Goal: Task Accomplishment & Management: Complete application form

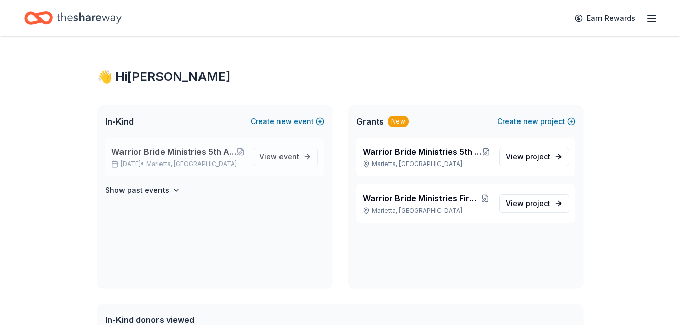
click at [216, 155] on span "Warrior Bride Ministries 5th Annual Counting the Cost Conference & Optional 2.0…" at bounding box center [173, 152] width 125 height 12
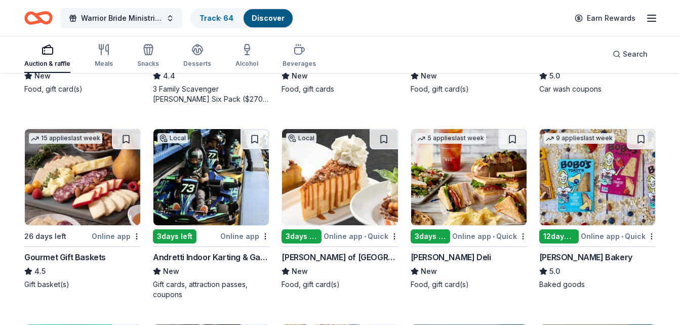
scroll to position [453, 0]
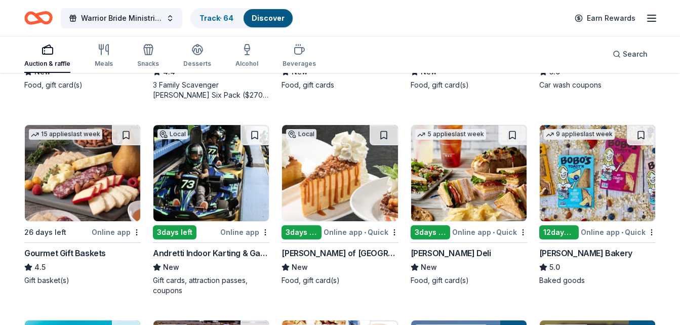
click at [111, 231] on div "Online app" at bounding box center [116, 232] width 49 height 13
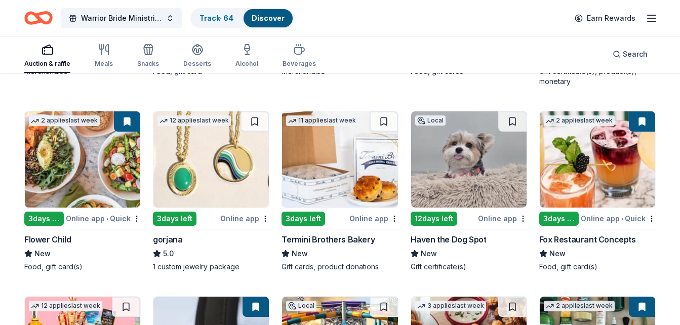
scroll to position [1047, 0]
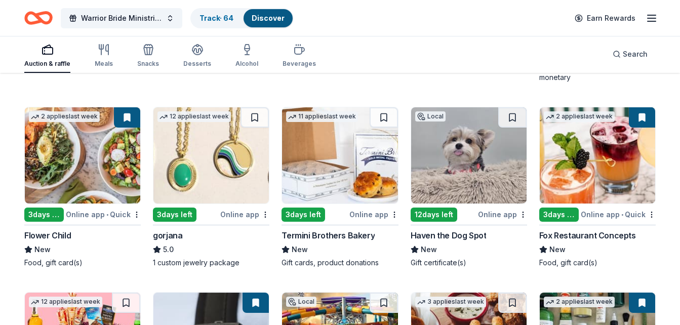
click at [240, 214] on div "Online app" at bounding box center [244, 214] width 49 height 13
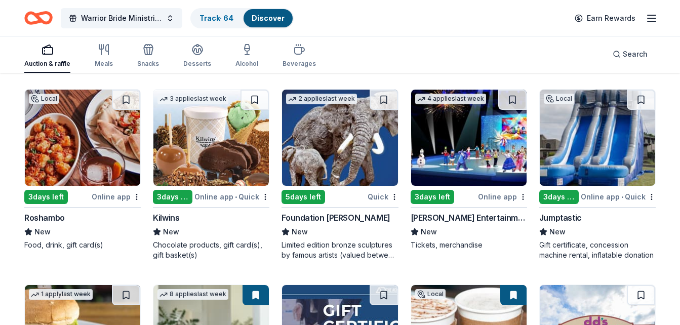
scroll to position [1662, 0]
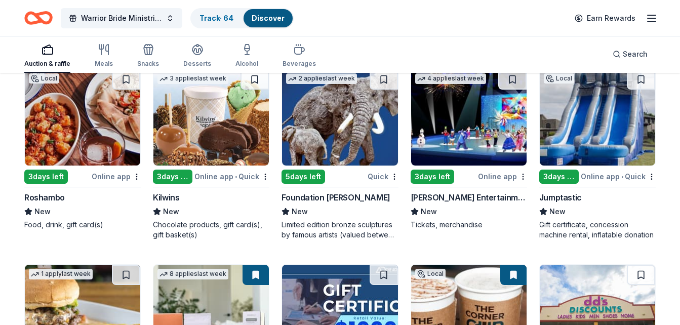
click at [217, 171] on div "Online app • Quick" at bounding box center [232, 176] width 75 height 13
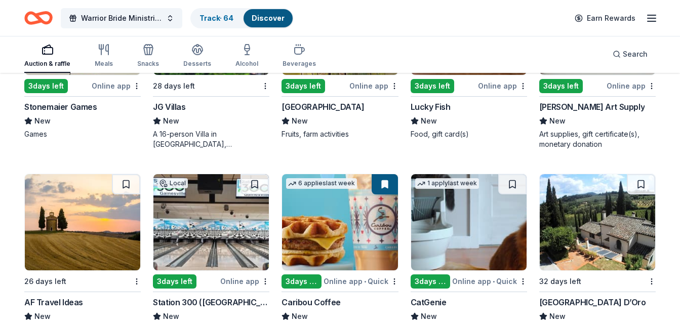
scroll to position [2184, 0]
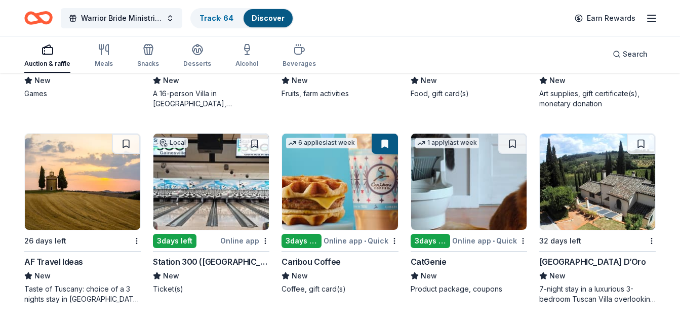
click at [355, 242] on div "Online app • Quick" at bounding box center [361, 241] width 75 height 13
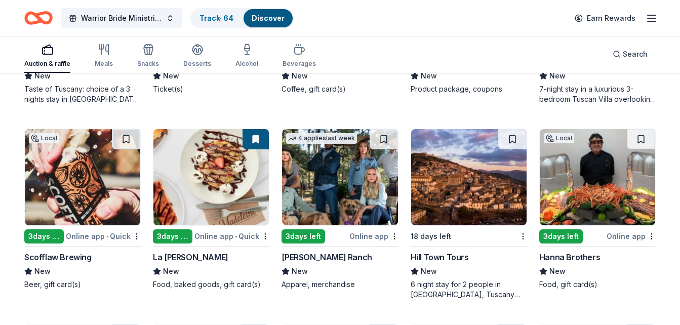
scroll to position [2387, 0]
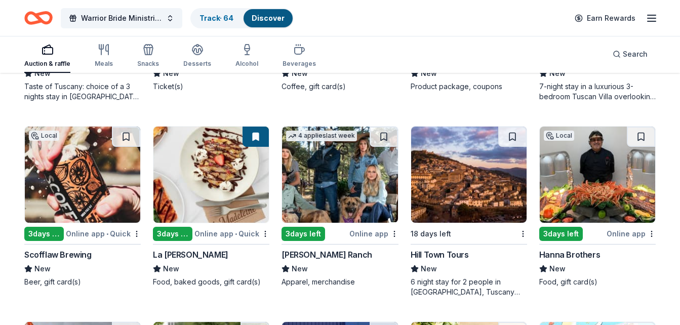
click at [367, 233] on div "Online app" at bounding box center [374, 233] width 49 height 13
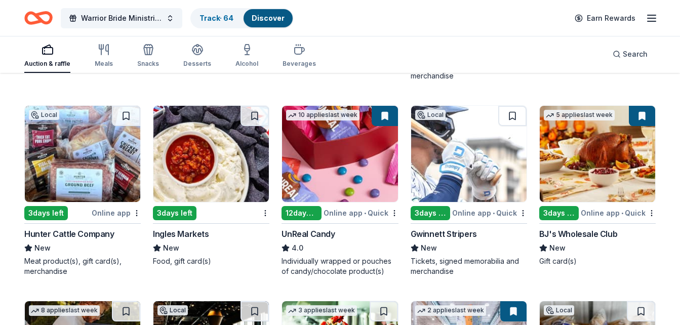
scroll to position [2819, 0]
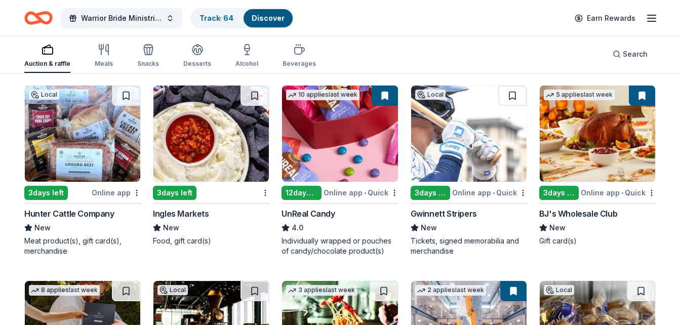
click at [464, 188] on div "Online app • Quick" at bounding box center [489, 192] width 75 height 13
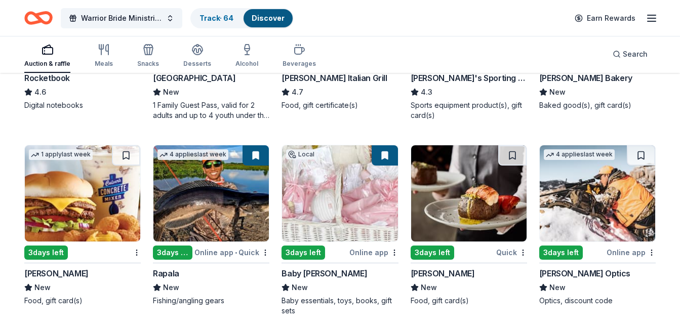
scroll to position [3170, 0]
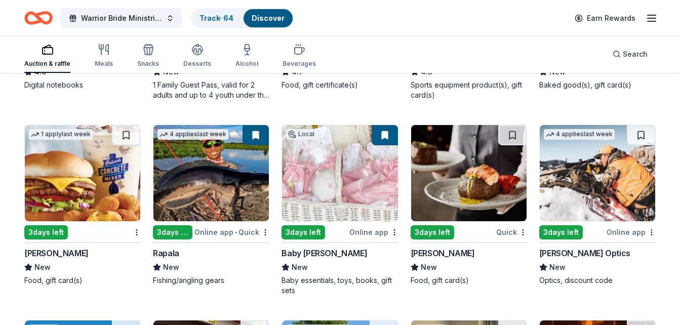
click at [367, 234] on div "Online app" at bounding box center [374, 232] width 49 height 13
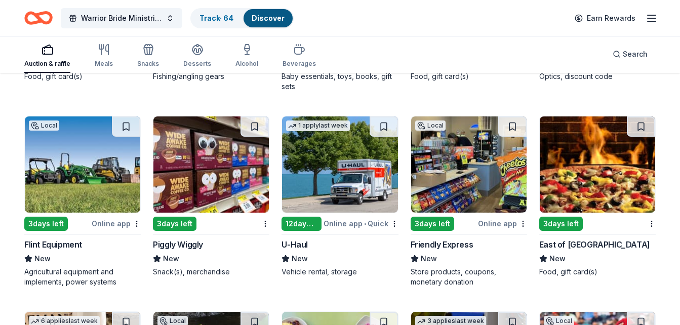
scroll to position [3400, 0]
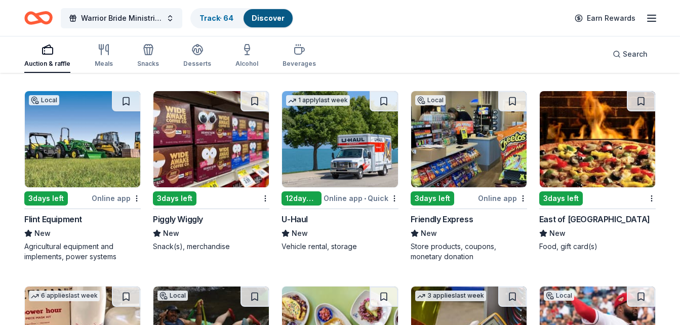
click at [199, 124] on img at bounding box center [211, 139] width 116 height 96
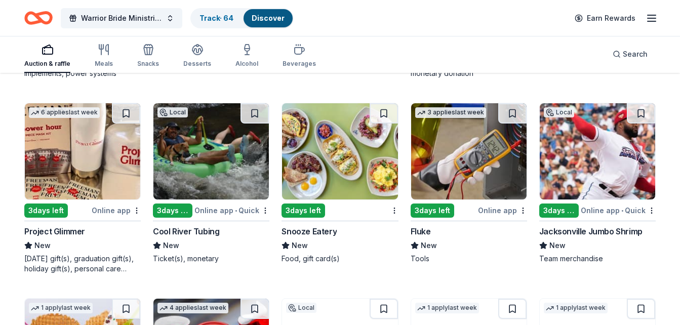
scroll to position [3589, 0]
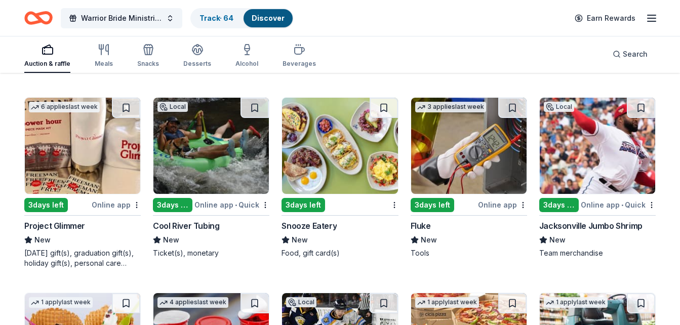
click at [112, 204] on div "Online app" at bounding box center [116, 205] width 49 height 13
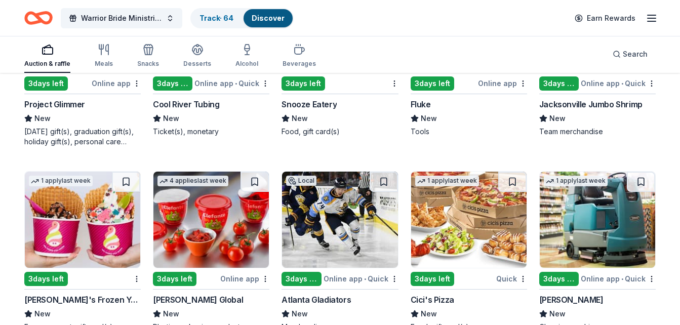
scroll to position [3805, 0]
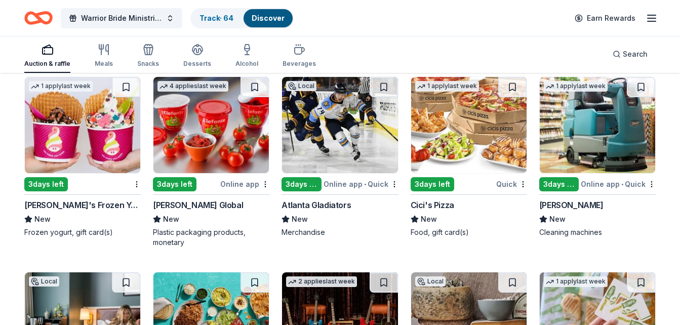
click at [484, 135] on img at bounding box center [469, 125] width 116 height 96
click at [355, 156] on img at bounding box center [340, 125] width 116 height 96
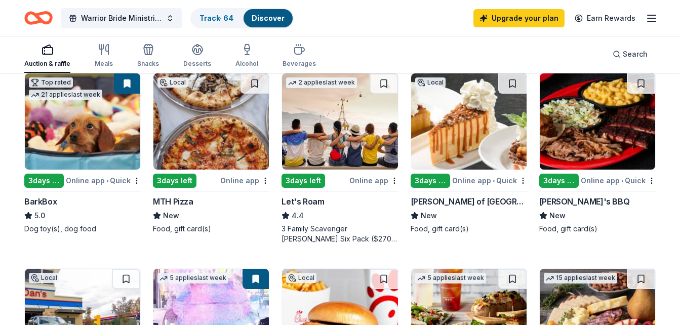
scroll to position [1029, 0]
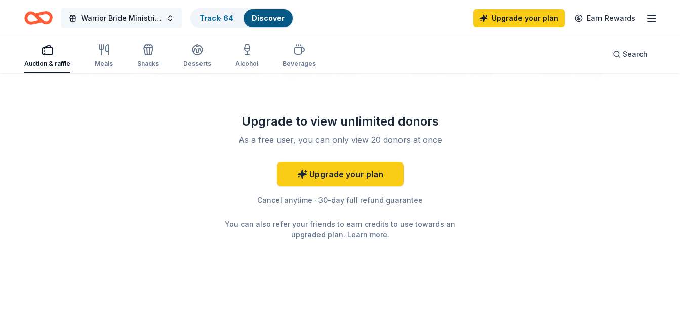
click at [112, 23] on span "Warrior Bride Ministries 5th Annual Counting the Cost Conference & Optional 2.0…" at bounding box center [121, 18] width 81 height 12
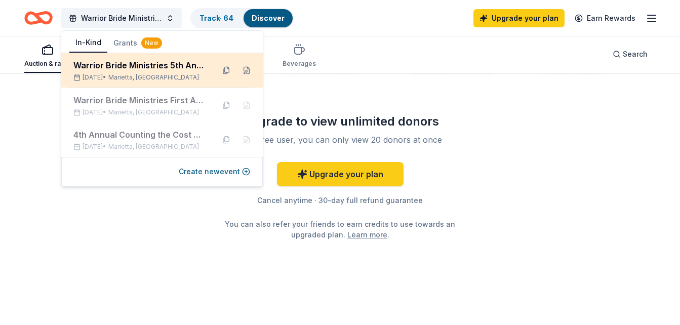
click at [122, 66] on div "Warrior Bride Ministries 5th Annual Counting the Cost Conference & Optional 2.0…" at bounding box center [139, 65] width 133 height 12
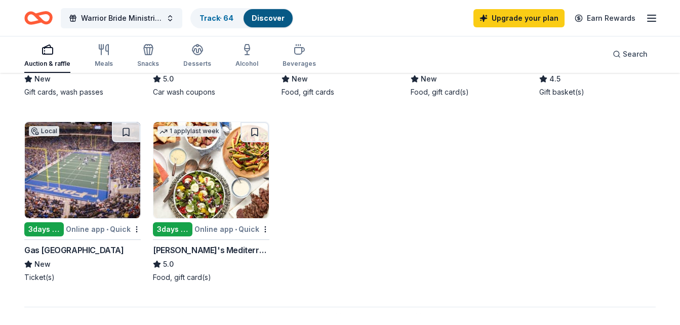
scroll to position [655, 0]
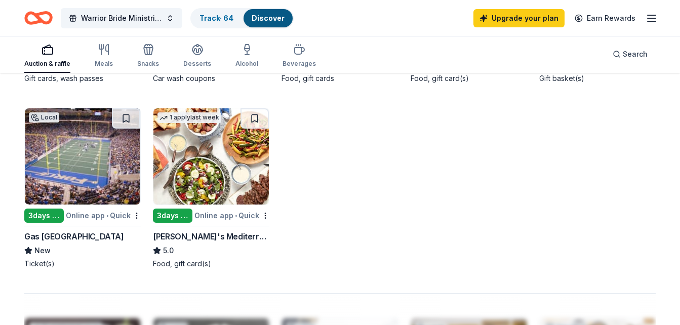
click at [76, 159] on img at bounding box center [83, 156] width 116 height 96
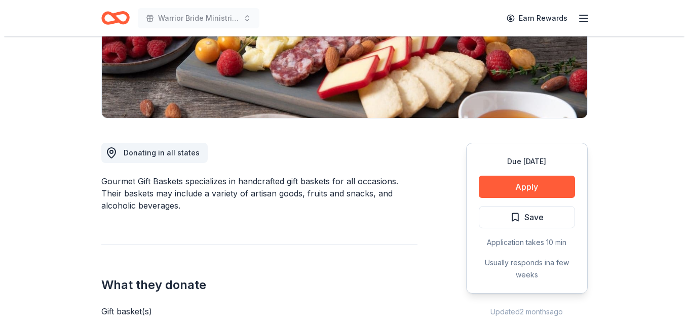
scroll to position [210, 0]
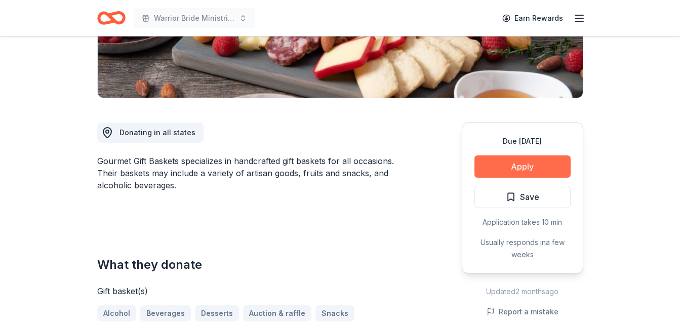
click at [527, 176] on button "Apply" at bounding box center [523, 167] width 96 height 22
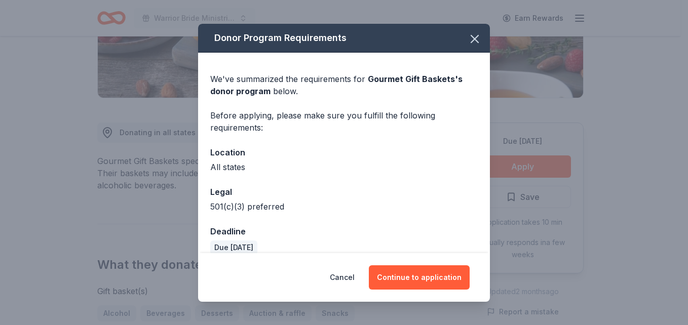
scroll to position [14, 0]
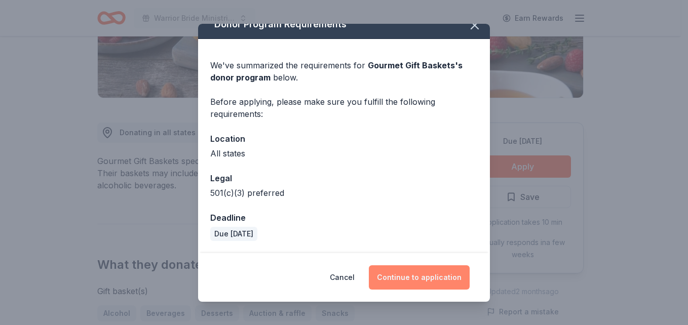
click at [435, 279] on button "Continue to application" at bounding box center [419, 277] width 101 height 24
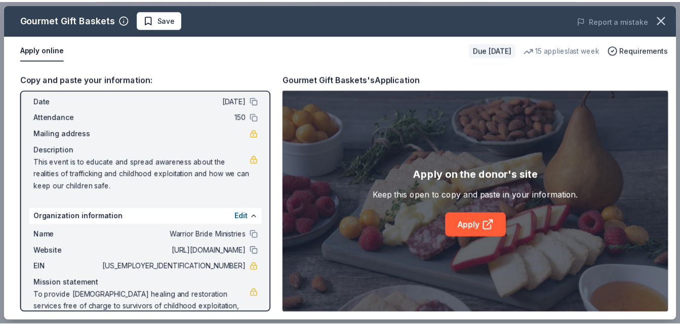
scroll to position [66, 0]
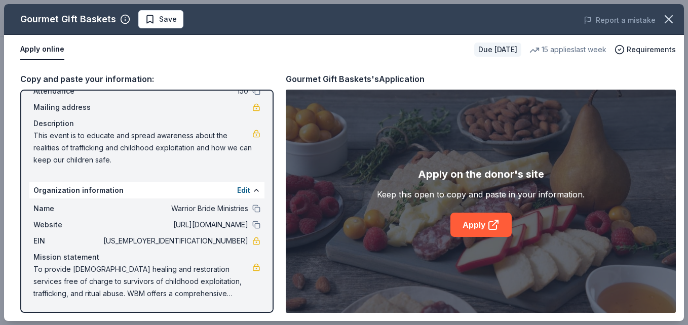
click at [128, 77] on div "Copy and paste your information:" at bounding box center [146, 78] width 253 height 13
click at [479, 228] on link "Apply" at bounding box center [480, 225] width 61 height 24
click at [668, 20] on icon "button" at bounding box center [668, 19] width 7 height 7
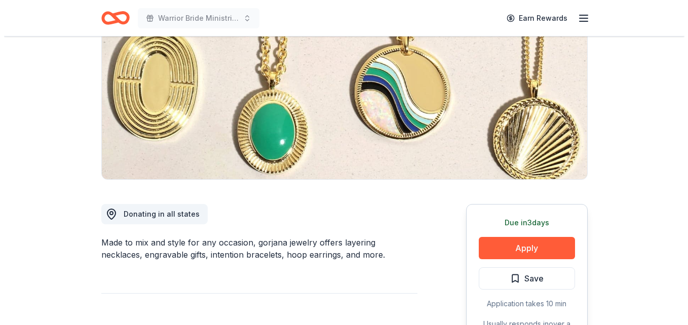
scroll to position [189, 0]
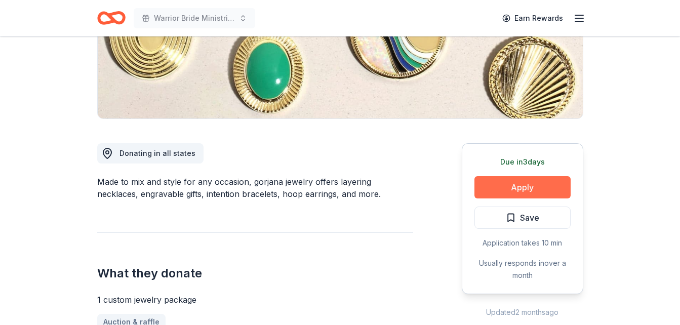
click at [551, 186] on button "Apply" at bounding box center [523, 187] width 96 height 22
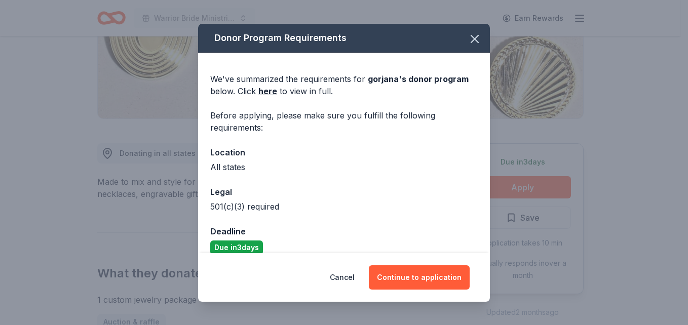
scroll to position [14, 0]
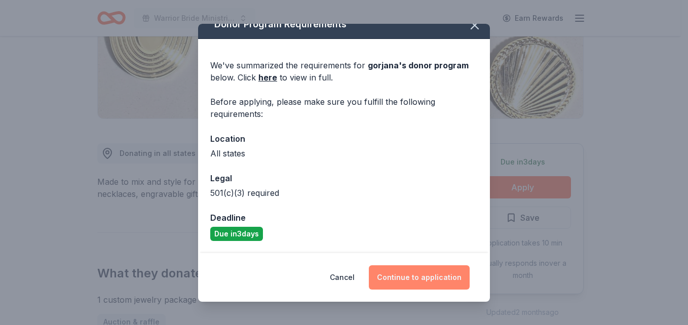
click at [431, 276] on button "Continue to application" at bounding box center [419, 277] width 101 height 24
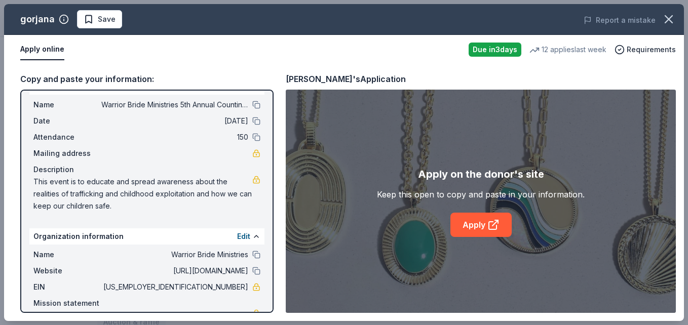
scroll to position [66, 0]
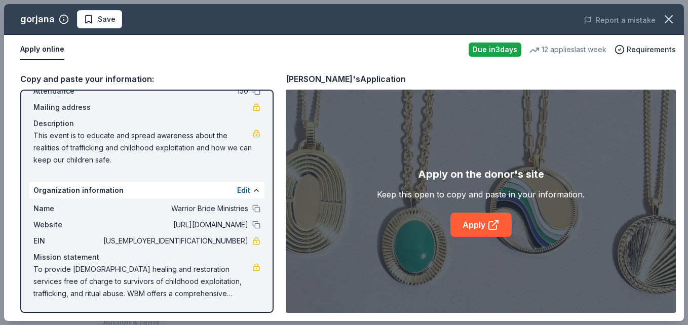
drag, startPoint x: 215, startPoint y: 110, endPoint x: 460, endPoint y: 121, distance: 245.4
click at [460, 121] on div "Apply on the donor's site Keep this open to copy and paste in your information.…" at bounding box center [481, 201] width 390 height 223
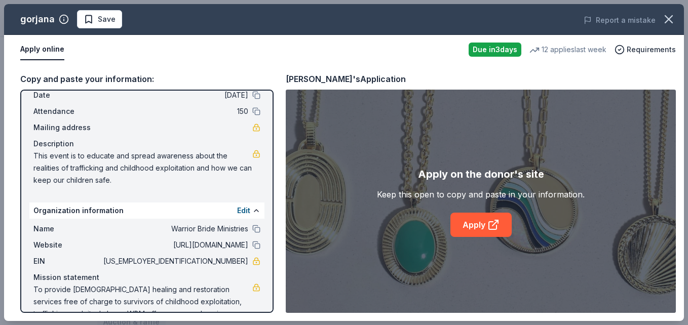
scroll to position [0, 0]
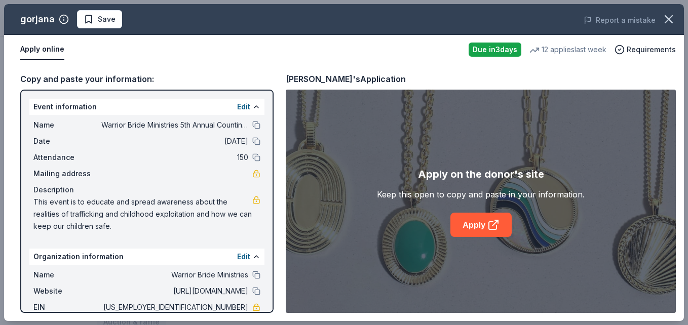
click at [33, 117] on div "Name Warrior Bride Ministries 5th Annual Counting the Cost Conference & Optiona…" at bounding box center [146, 176] width 235 height 122
drag, startPoint x: 37, startPoint y: 122, endPoint x: 235, endPoint y: 292, distance: 260.8
click at [235, 292] on div "Event information Edit Name Warrior Bride Ministries 5th Annual Counting the Co…" at bounding box center [146, 201] width 253 height 223
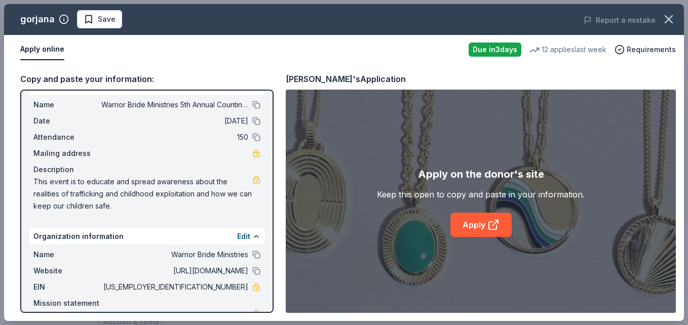
scroll to position [66, 0]
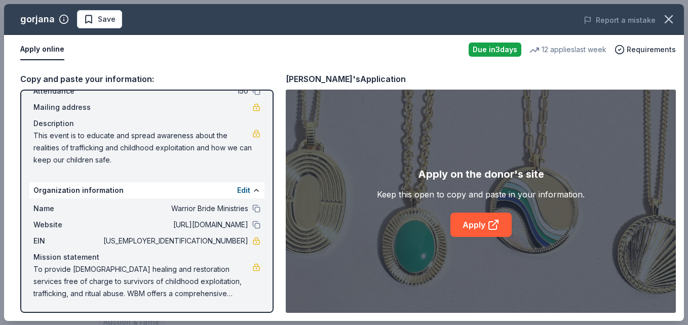
drag, startPoint x: 250, startPoint y: 294, endPoint x: 233, endPoint y: 156, distance: 139.9
click at [233, 156] on div "Event information Edit Name Warrior Bride Ministries 5th Annual Counting the Co…" at bounding box center [146, 201] width 253 height 223
click at [471, 223] on link "Apply" at bounding box center [480, 225] width 61 height 24
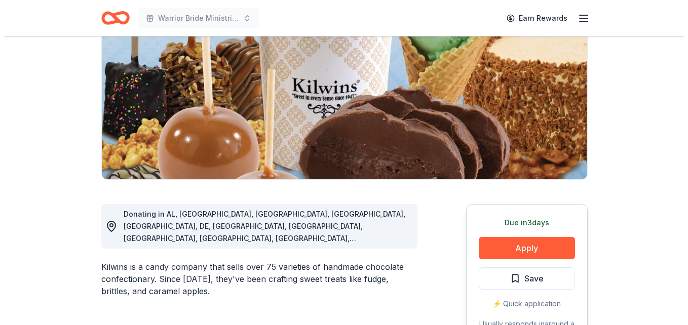
scroll to position [162, 0]
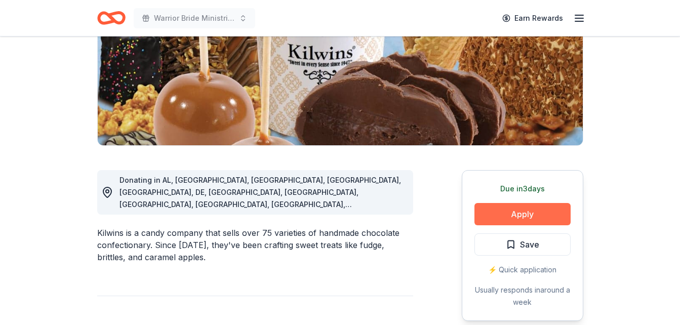
click at [529, 214] on button "Apply" at bounding box center [523, 214] width 96 height 22
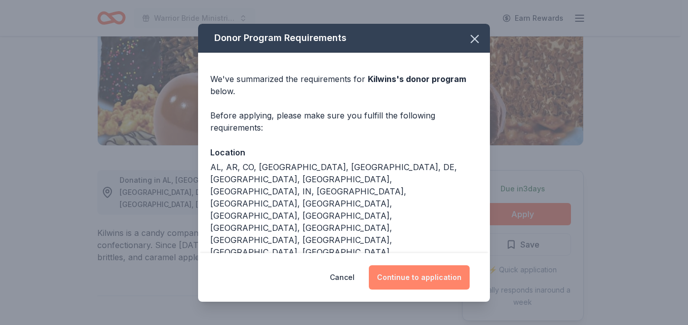
click at [434, 277] on button "Continue to application" at bounding box center [419, 277] width 101 height 24
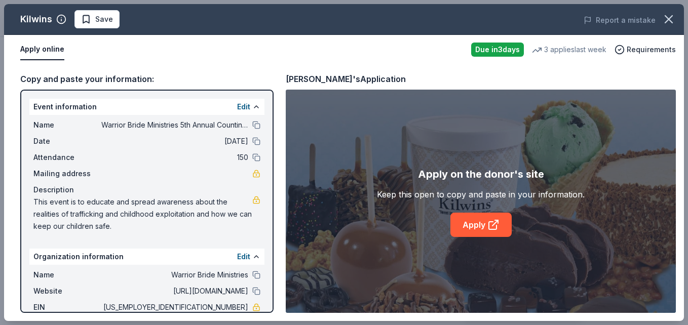
click at [131, 78] on div "Copy and paste your information:" at bounding box center [146, 78] width 253 height 13
click at [39, 47] on button "Apply online" at bounding box center [42, 49] width 44 height 21
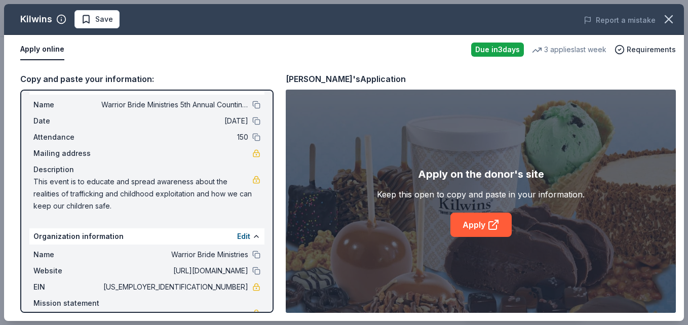
scroll to position [66, 0]
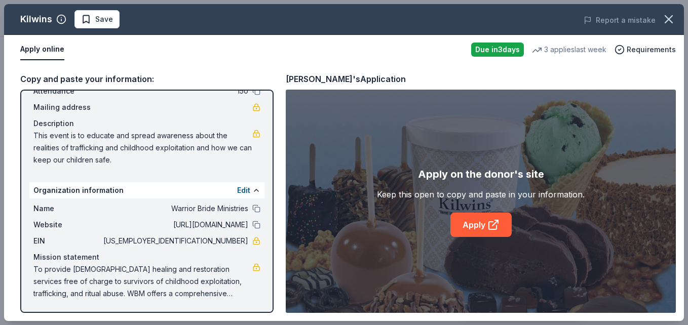
drag, startPoint x: 252, startPoint y: 298, endPoint x: 159, endPoint y: 65, distance: 251.6
click at [159, 65] on div "Copy and paste your information: Event information Edit Name Warrior Bride Mini…" at bounding box center [344, 192] width 680 height 257
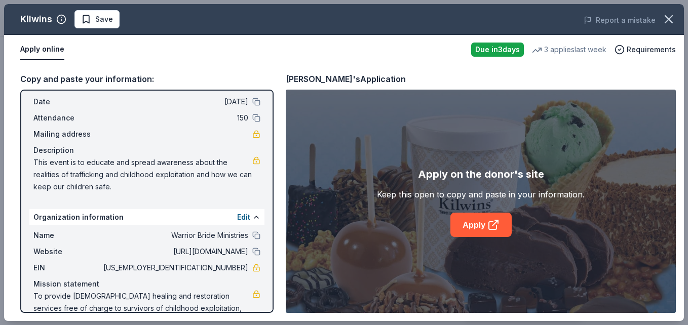
scroll to position [0, 0]
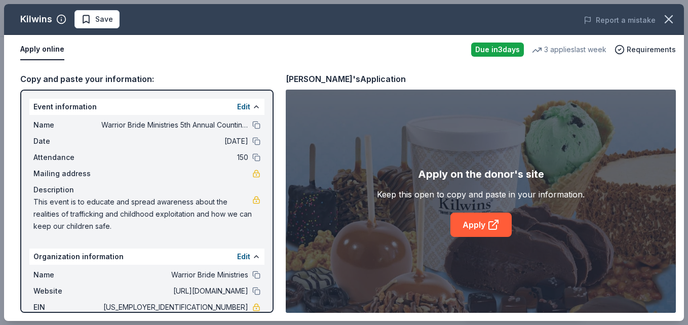
drag, startPoint x: 33, startPoint y: 122, endPoint x: 136, endPoint y: 274, distance: 183.1
click at [136, 274] on div "Event information Edit Name Warrior Bride Ministries 5th Annual Counting the Co…" at bounding box center [146, 201] width 253 height 223
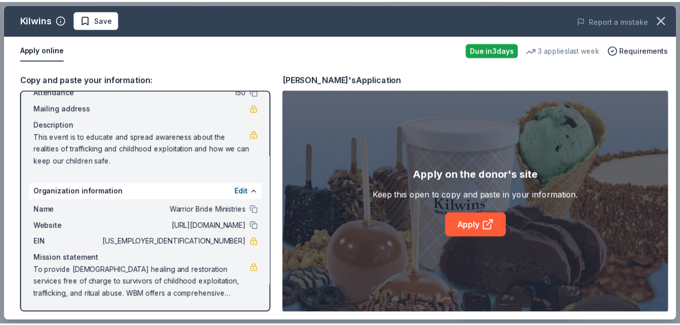
scroll to position [66, 0]
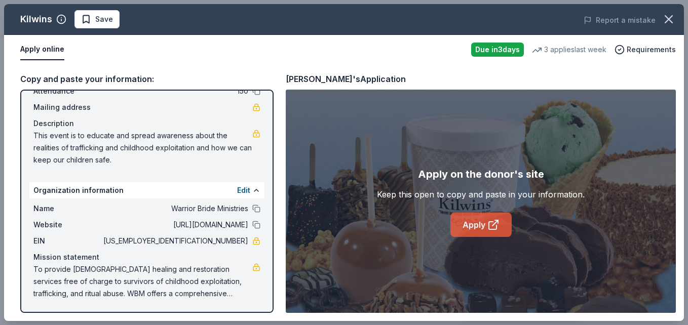
click at [473, 227] on link "Apply" at bounding box center [480, 225] width 61 height 24
click at [669, 23] on icon "button" at bounding box center [669, 19] width 14 height 14
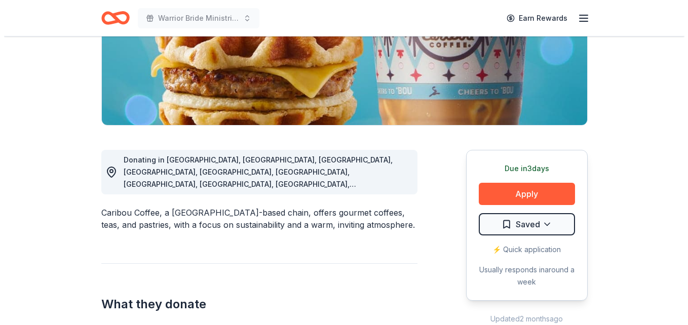
scroll to position [189, 0]
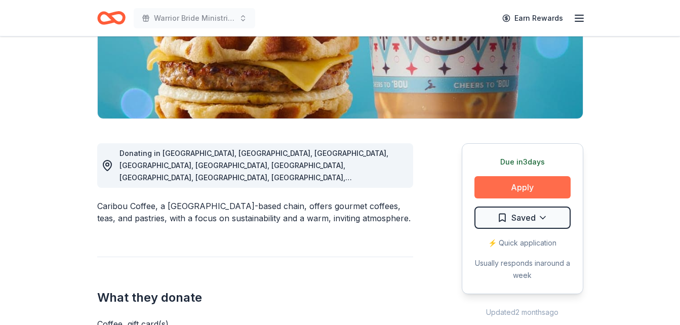
click at [530, 183] on button "Apply" at bounding box center [523, 187] width 96 height 22
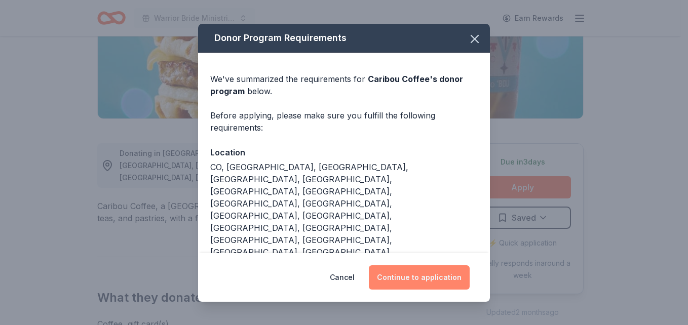
click at [422, 280] on button "Continue to application" at bounding box center [419, 277] width 101 height 24
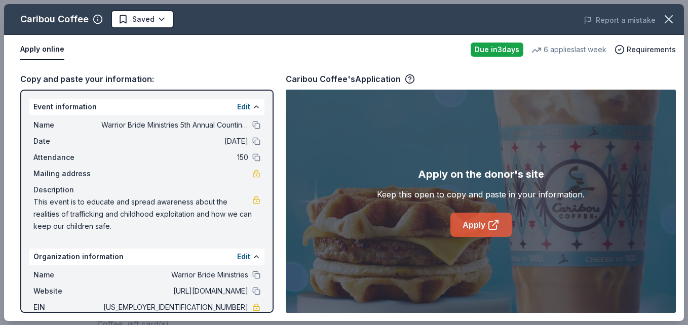
click at [492, 228] on icon at bounding box center [493, 225] width 12 height 12
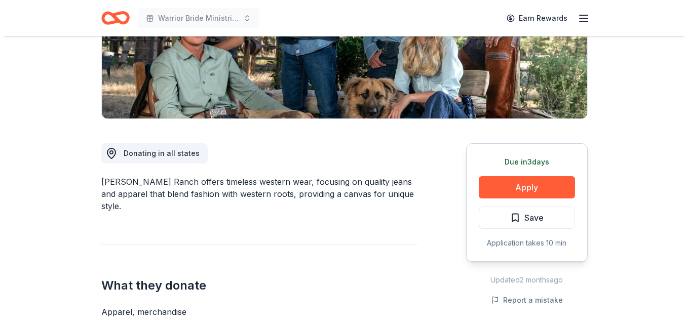
scroll to position [196, 0]
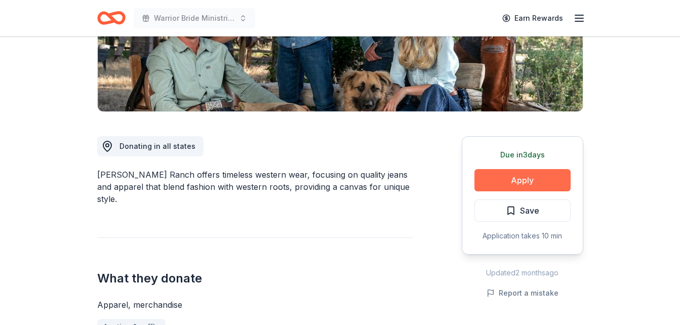
click at [523, 174] on button "Apply" at bounding box center [523, 180] width 96 height 22
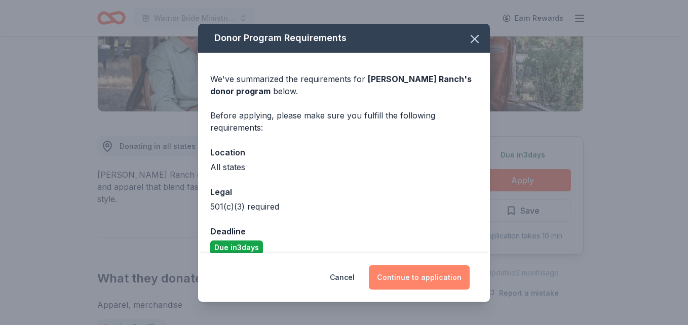
click at [432, 275] on button "Continue to application" at bounding box center [419, 277] width 101 height 24
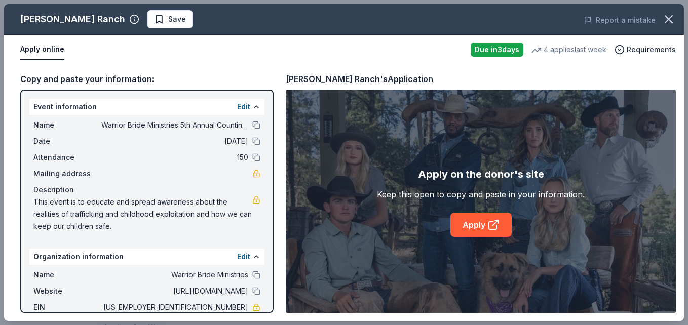
drag, startPoint x: 479, startPoint y: 226, endPoint x: 474, endPoint y: 204, distance: 22.9
click at [476, 220] on link "Apply" at bounding box center [480, 225] width 61 height 24
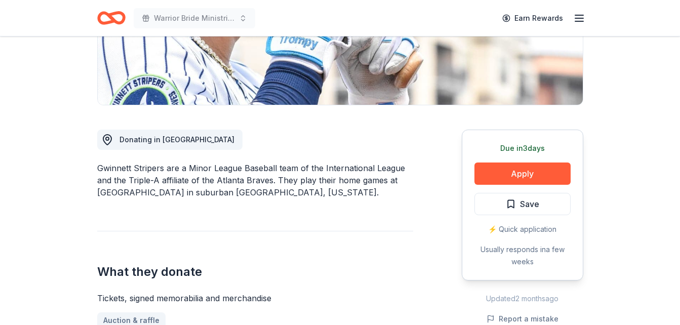
scroll to position [209, 0]
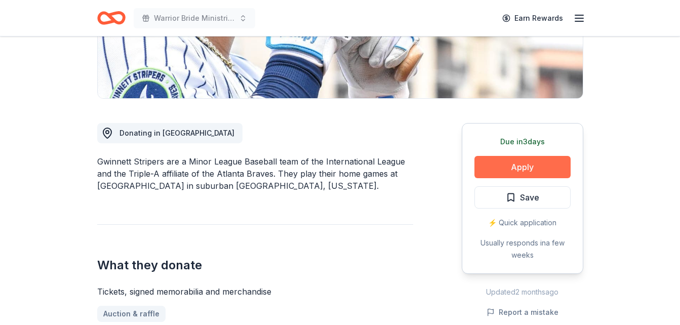
click at [525, 170] on button "Apply" at bounding box center [523, 167] width 96 height 22
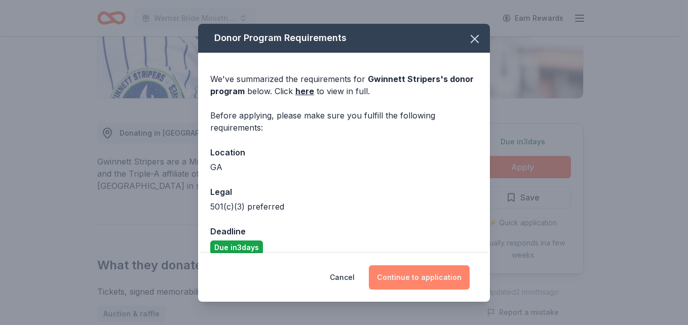
click at [428, 278] on button "Continue to application" at bounding box center [419, 277] width 101 height 24
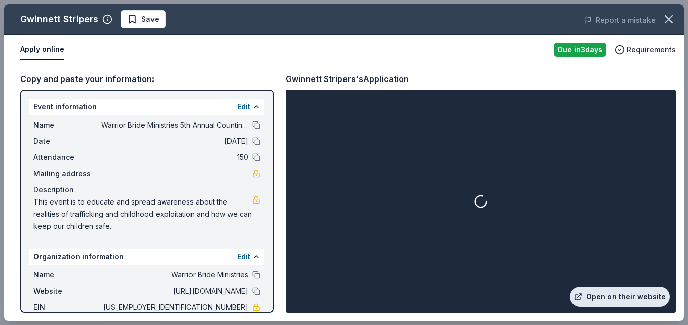
click at [607, 299] on link "Open on their website" at bounding box center [620, 297] width 100 height 20
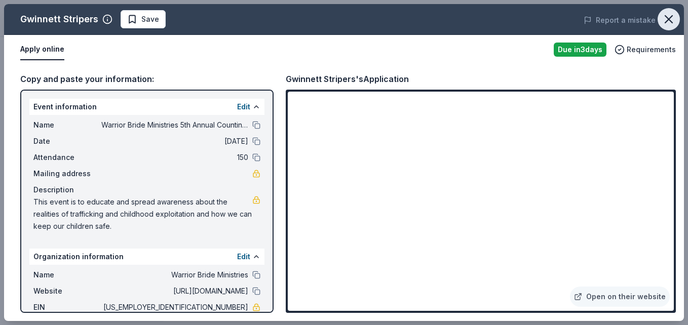
click at [665, 19] on icon "button" at bounding box center [669, 19] width 14 height 14
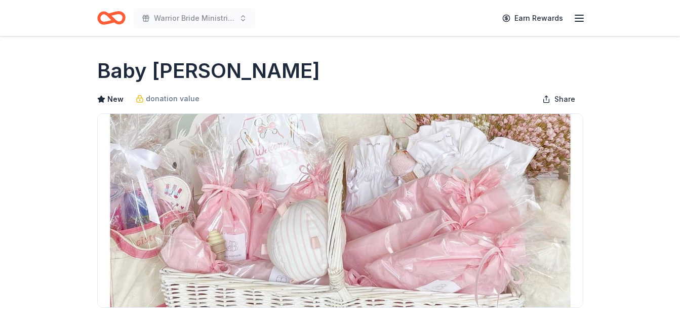
scroll to position [182, 0]
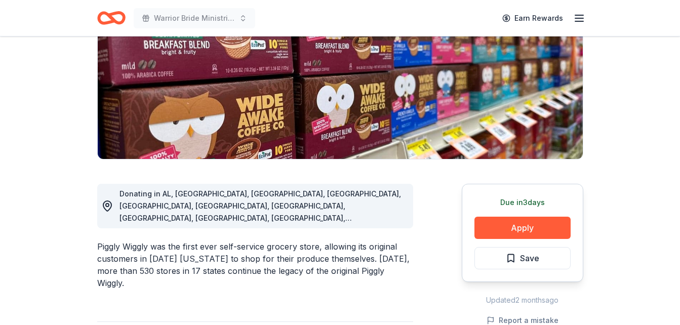
scroll to position [237, 0]
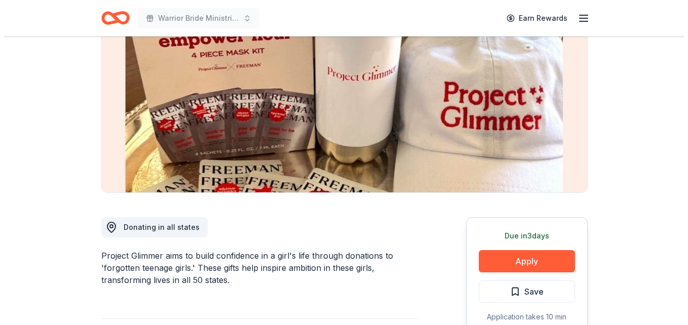
scroll to position [129, 0]
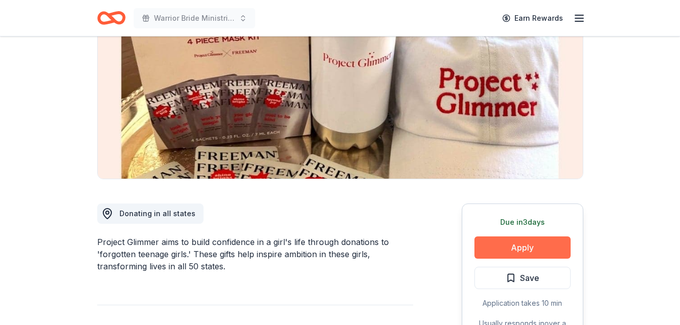
click at [524, 246] on button "Apply" at bounding box center [523, 248] width 96 height 22
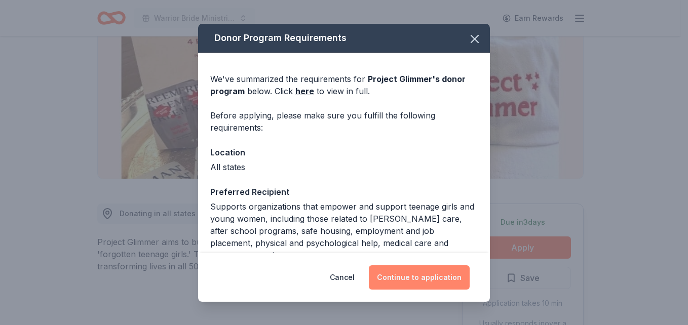
click at [425, 271] on button "Continue to application" at bounding box center [419, 277] width 101 height 24
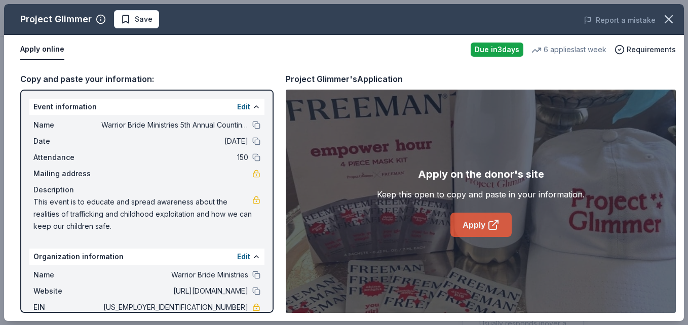
click at [472, 228] on link "Apply" at bounding box center [480, 225] width 61 height 24
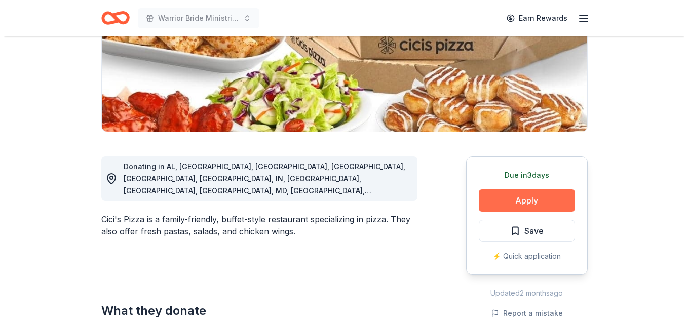
scroll to position [176, 0]
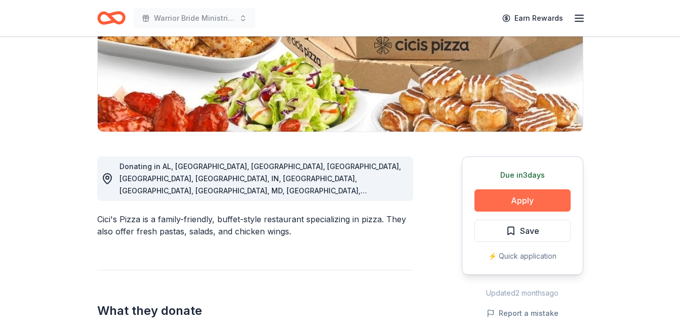
click at [541, 193] on button "Apply" at bounding box center [523, 200] width 96 height 22
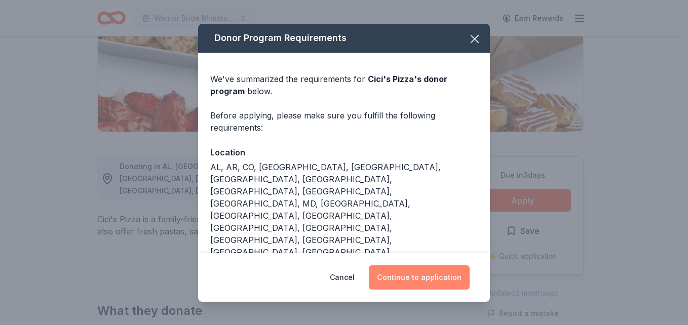
click at [408, 276] on button "Continue to application" at bounding box center [419, 277] width 101 height 24
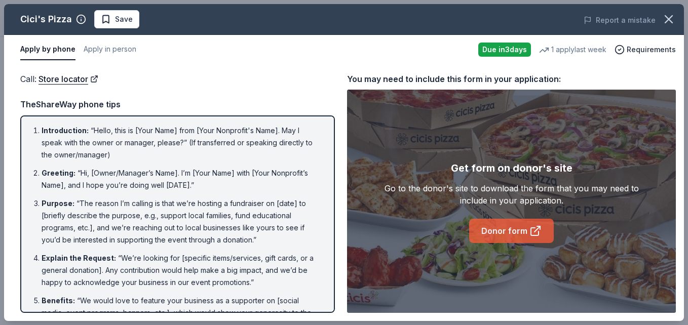
click at [498, 233] on link "Donor form" at bounding box center [511, 231] width 85 height 24
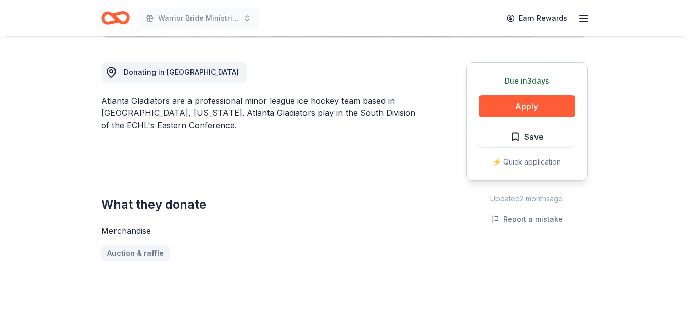
scroll to position [270, 0]
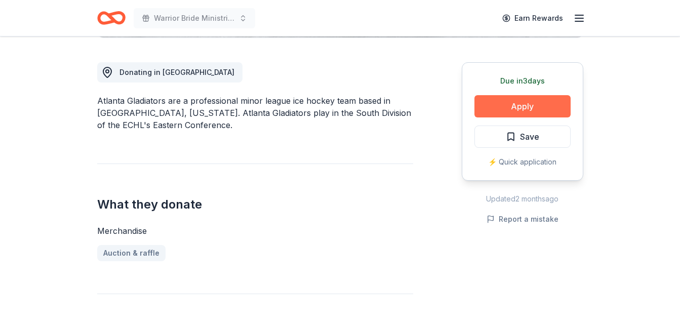
click at [526, 102] on button "Apply" at bounding box center [523, 106] width 96 height 22
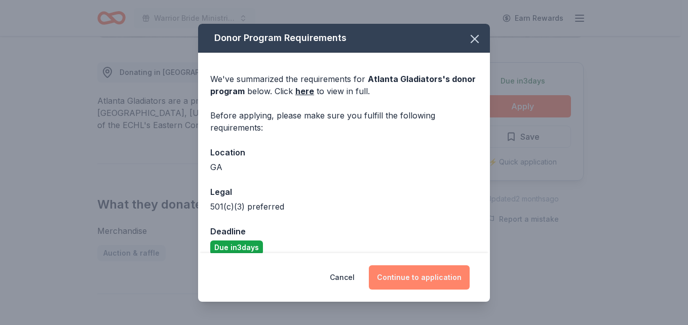
click at [423, 281] on button "Continue to application" at bounding box center [419, 277] width 101 height 24
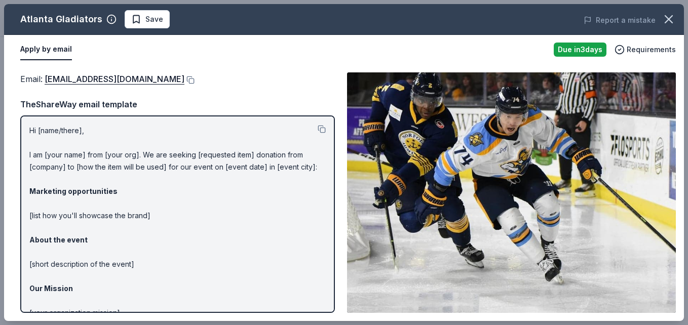
click at [610, 137] on img at bounding box center [511, 192] width 329 height 241
click at [680, 313] on div "Atlanta Gladiators Save Report a mistake Apply by email Due in 3 days Requireme…" at bounding box center [344, 162] width 688 height 325
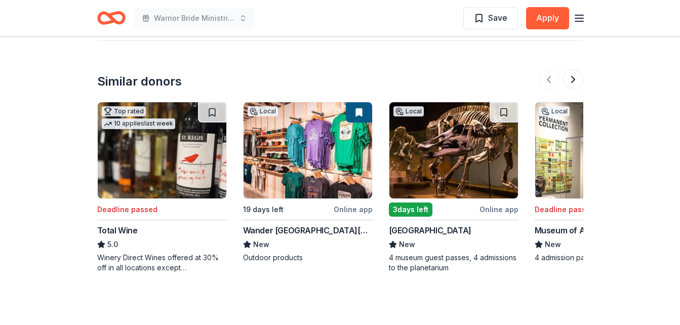
scroll to position [907, 0]
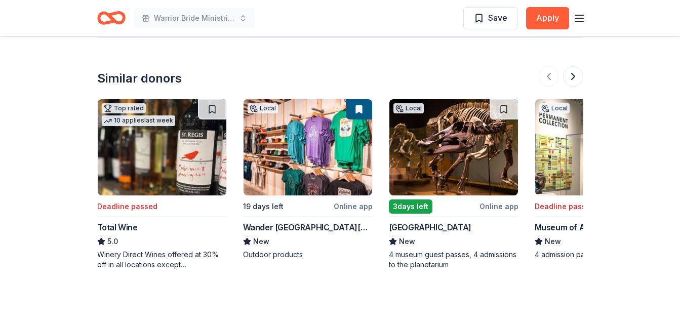
click at [463, 162] on img at bounding box center [454, 147] width 129 height 96
click at [448, 173] on img at bounding box center [454, 147] width 129 height 96
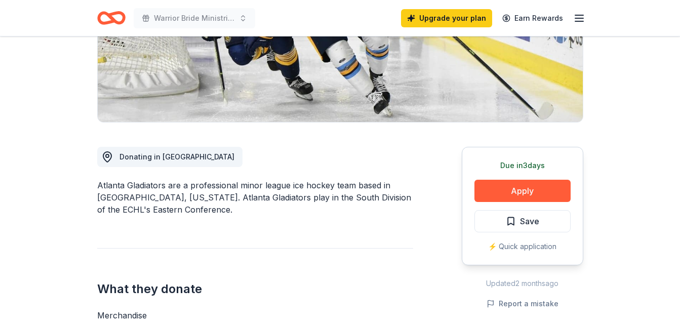
scroll to position [145, 0]
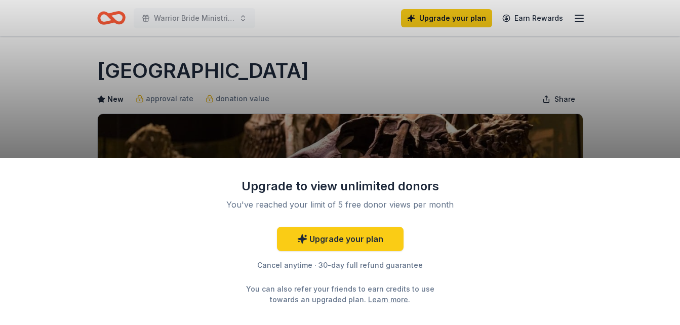
click at [680, 319] on div "Upgrade to view unlimited donors You've reached your limit of 5 free donor view…" at bounding box center [340, 241] width 680 height 167
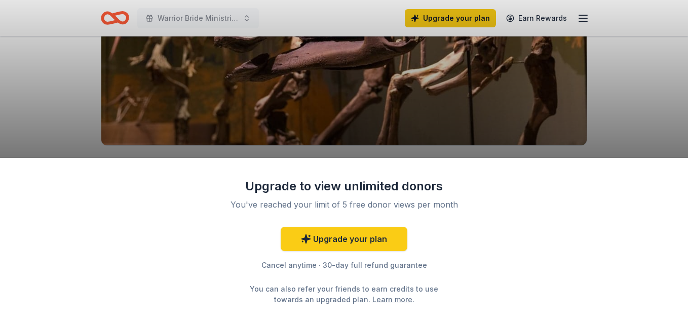
scroll to position [162, 0]
click at [680, 319] on div "Upgrade to view unlimited donors You've reached your limit of 5 free donor view…" at bounding box center [344, 241] width 688 height 167
click at [621, 120] on div "Upgrade to view unlimited donors You've reached your limit of 5 free donor view…" at bounding box center [344, 162] width 688 height 325
click at [626, 145] on div "Upgrade to view unlimited donors You've reached your limit of 5 free donor view…" at bounding box center [344, 162] width 688 height 325
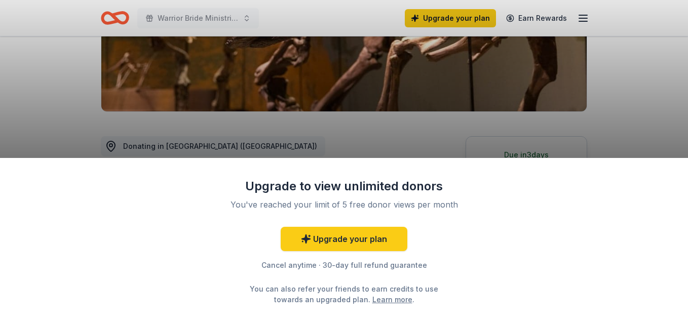
scroll to position [196, 0]
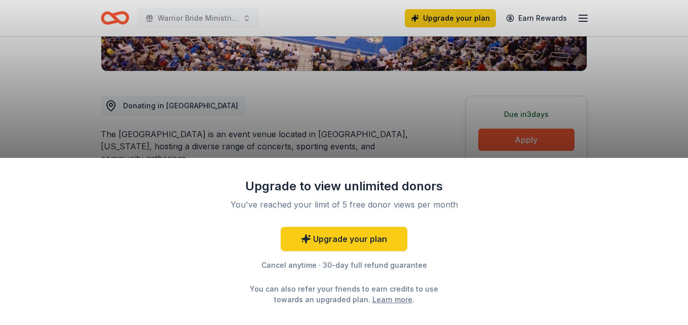
scroll to position [237, 0]
click at [636, 81] on div "Upgrade to view unlimited donors You've reached your limit of 5 free donor view…" at bounding box center [344, 162] width 688 height 325
